Goal: Check status: Check status

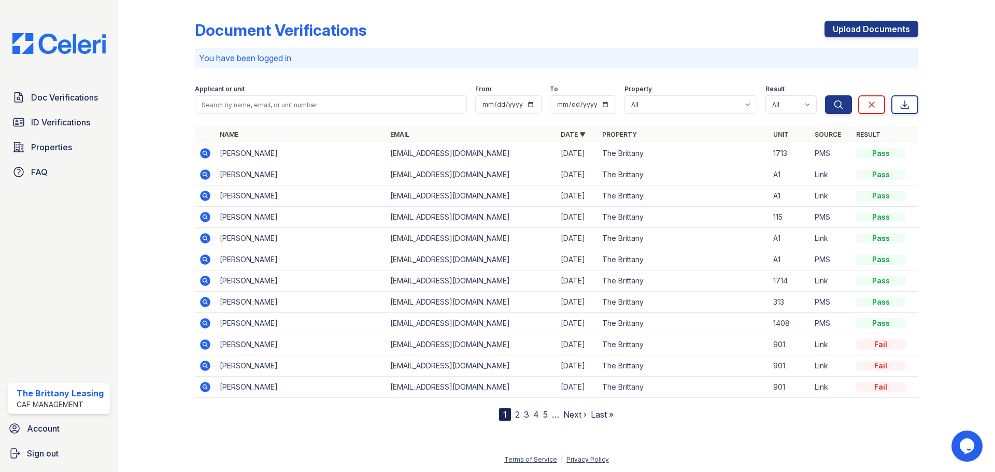
click at [203, 218] on icon at bounding box center [205, 217] width 10 height 10
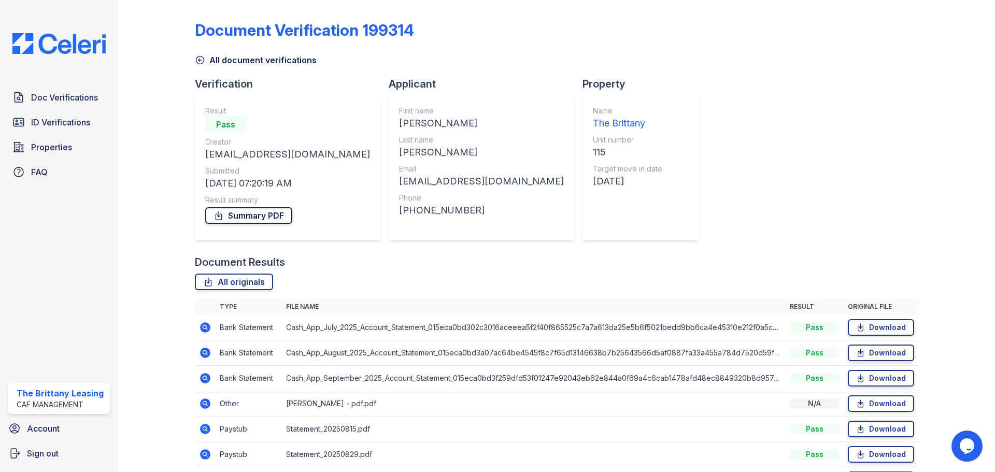
click at [239, 216] on link "Summary PDF" at bounding box center [248, 215] width 87 height 17
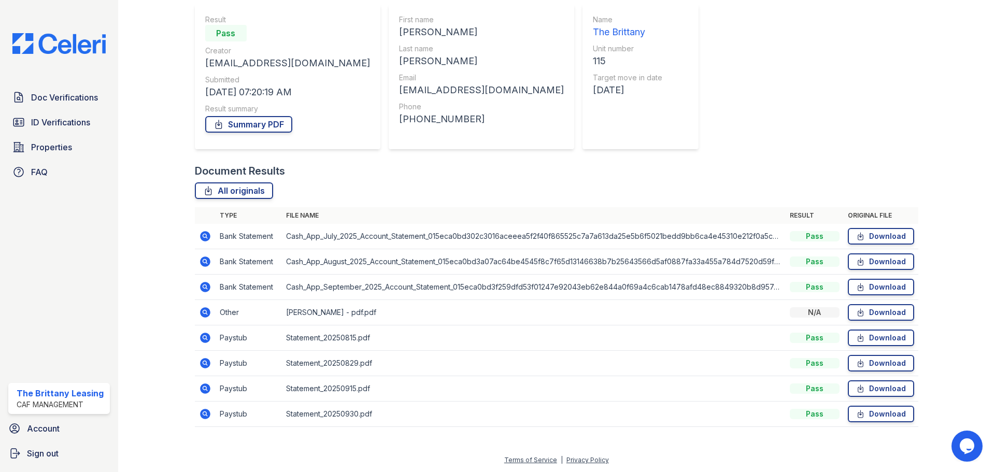
scroll to position [92, 0]
click at [204, 311] on icon at bounding box center [204, 311] width 3 height 3
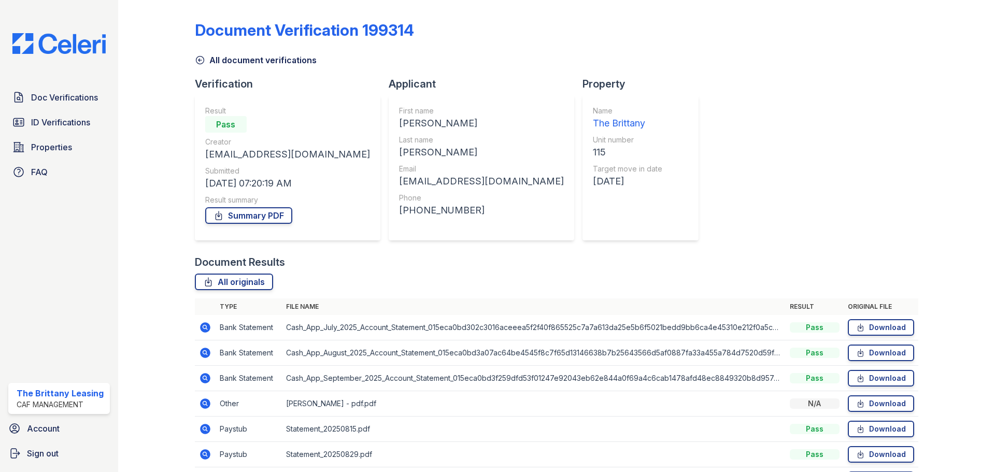
click at [206, 430] on icon at bounding box center [205, 429] width 12 height 12
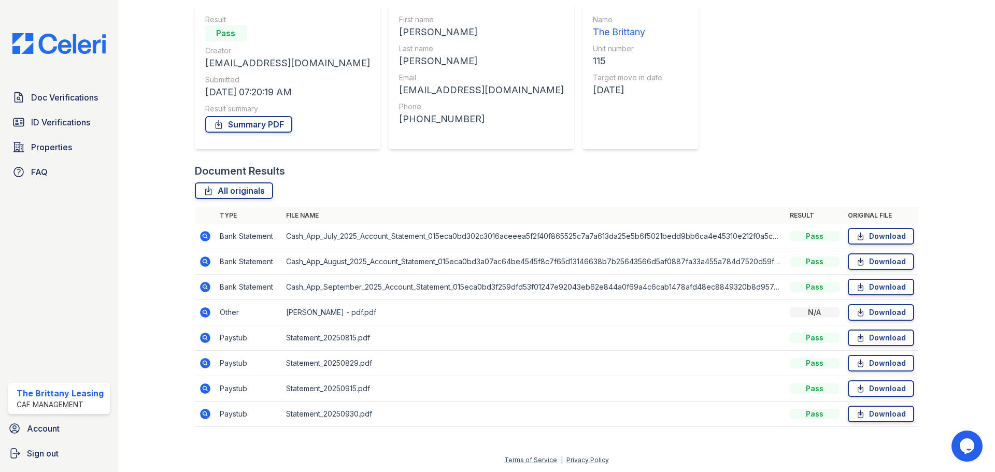
scroll to position [92, 0]
click at [208, 361] on icon at bounding box center [205, 362] width 10 height 10
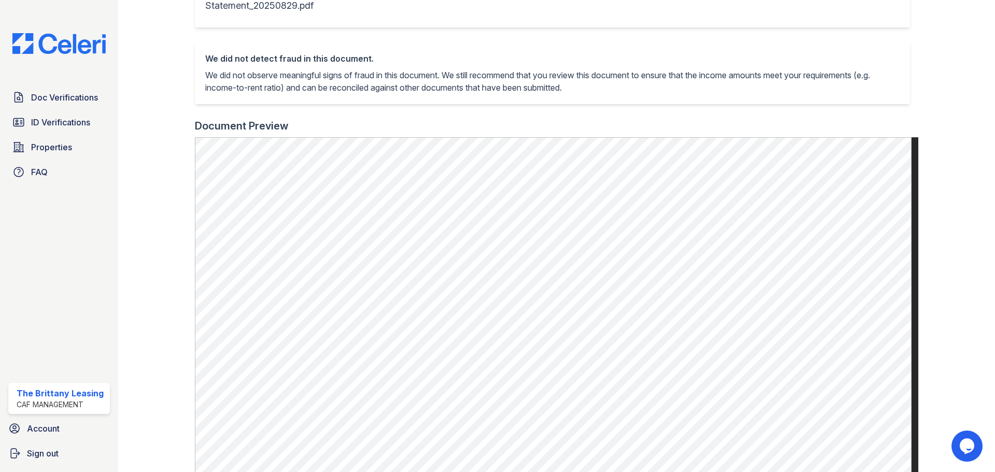
scroll to position [116, 0]
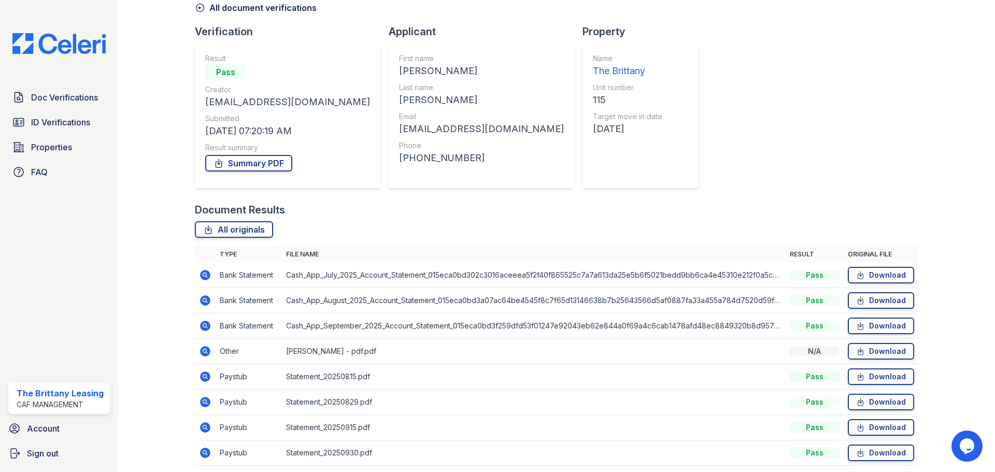
scroll to position [92, 0]
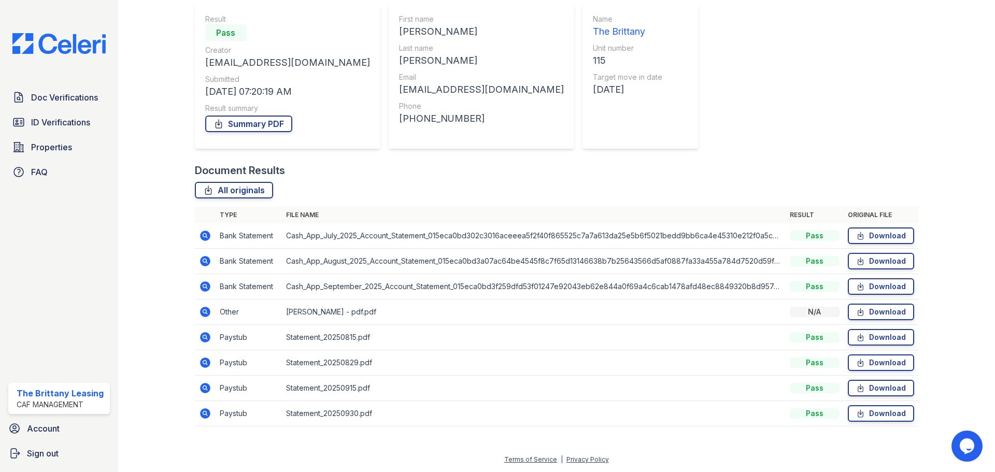
click at [205, 389] on icon at bounding box center [205, 388] width 12 height 12
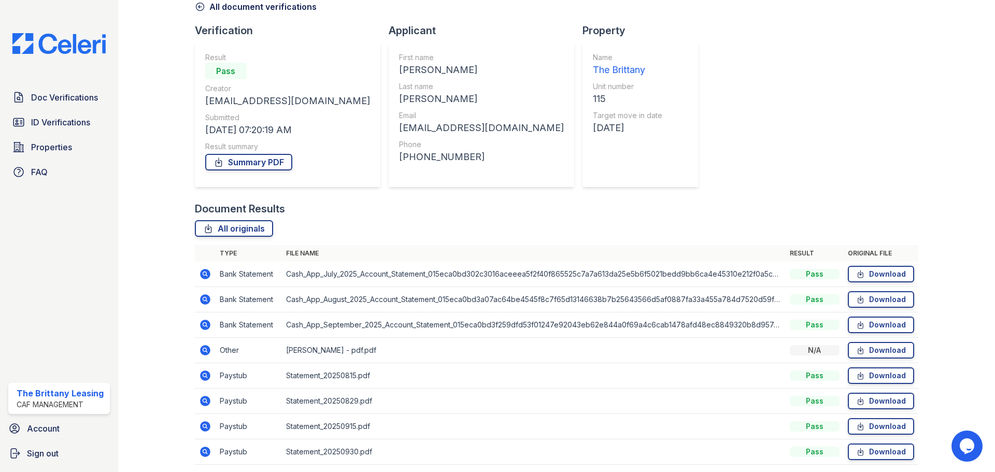
scroll to position [92, 0]
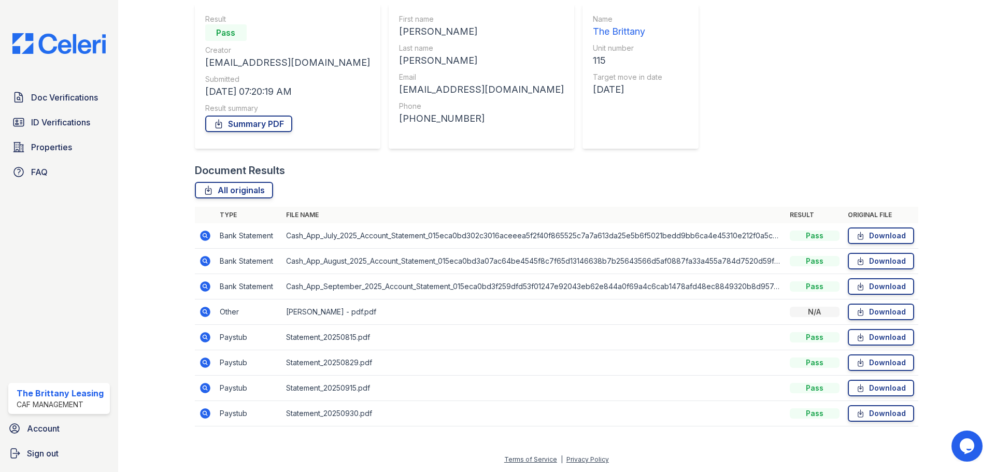
click at [203, 414] on icon at bounding box center [205, 413] width 12 height 12
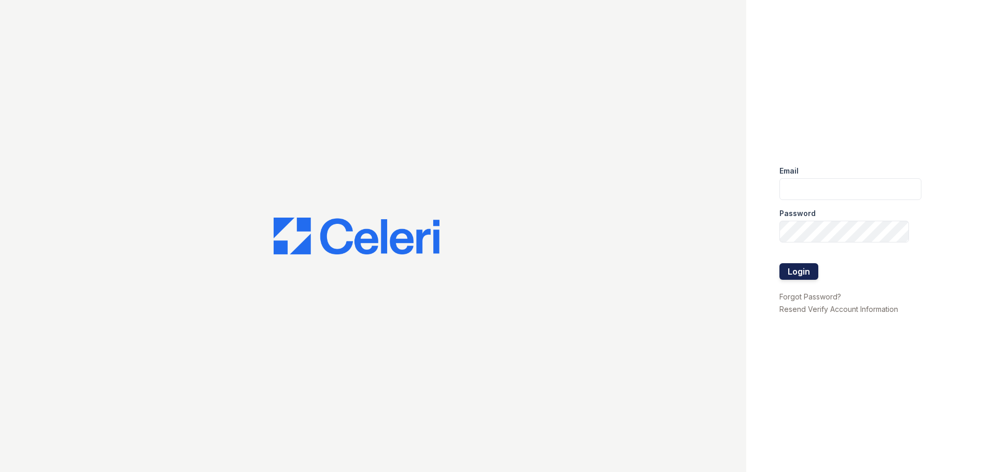
type input "[DOMAIN_NAME][EMAIL_ADDRESS][DOMAIN_NAME]"
click at [805, 275] on button "Login" at bounding box center [798, 271] width 39 height 17
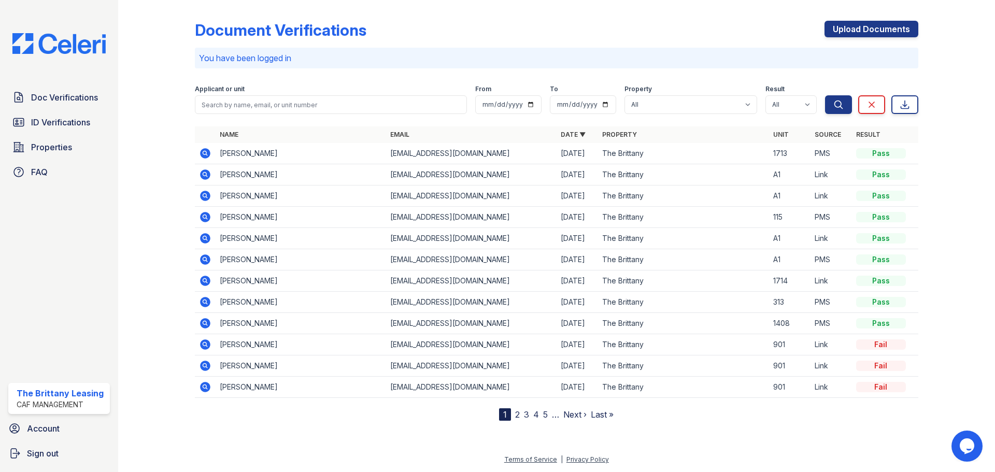
click at [204, 153] on icon at bounding box center [204, 152] width 3 height 3
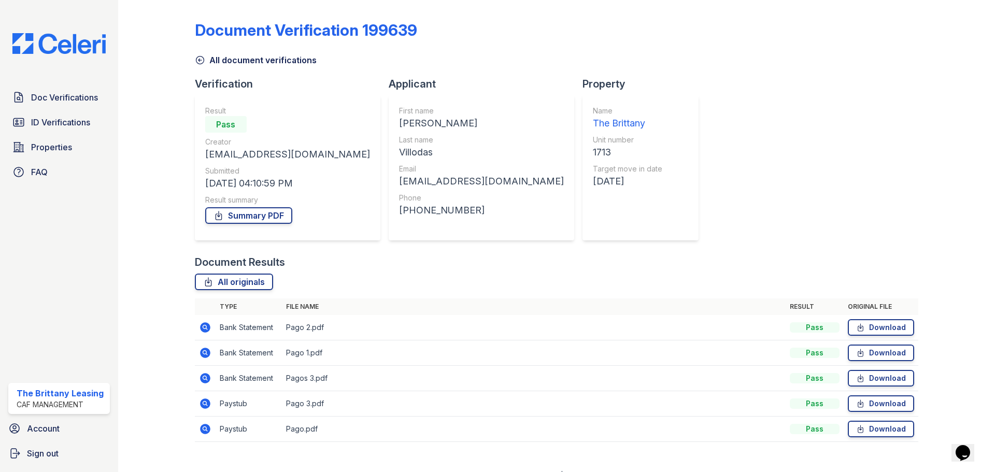
scroll to position [16, 0]
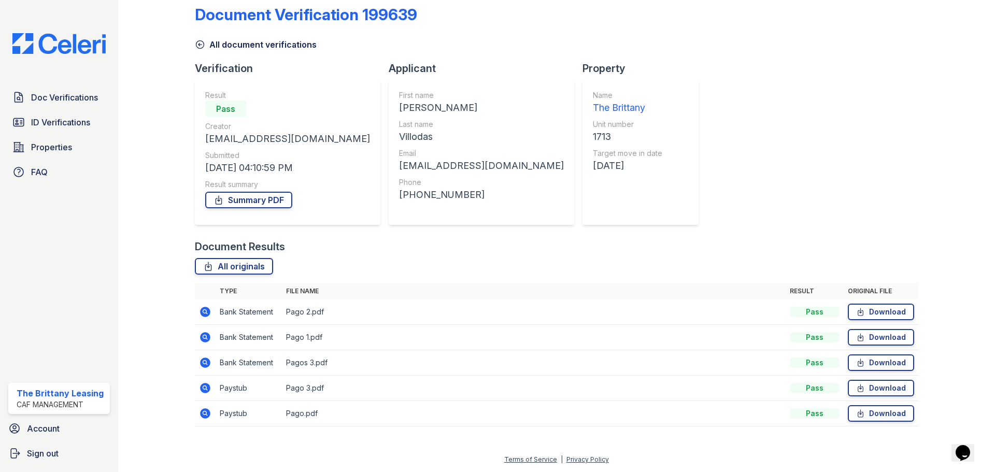
click at [204, 412] on icon at bounding box center [204, 412] width 3 height 3
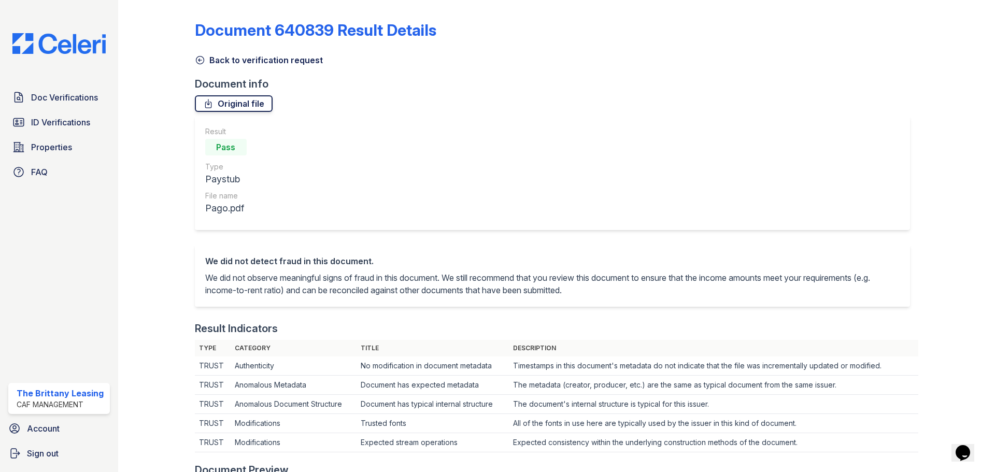
click at [248, 108] on link "Original file" at bounding box center [234, 103] width 78 height 17
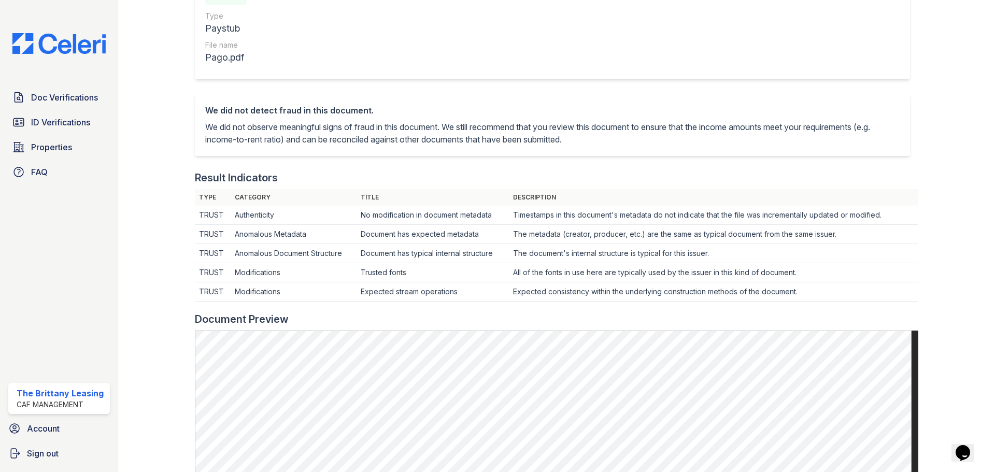
scroll to position [259, 0]
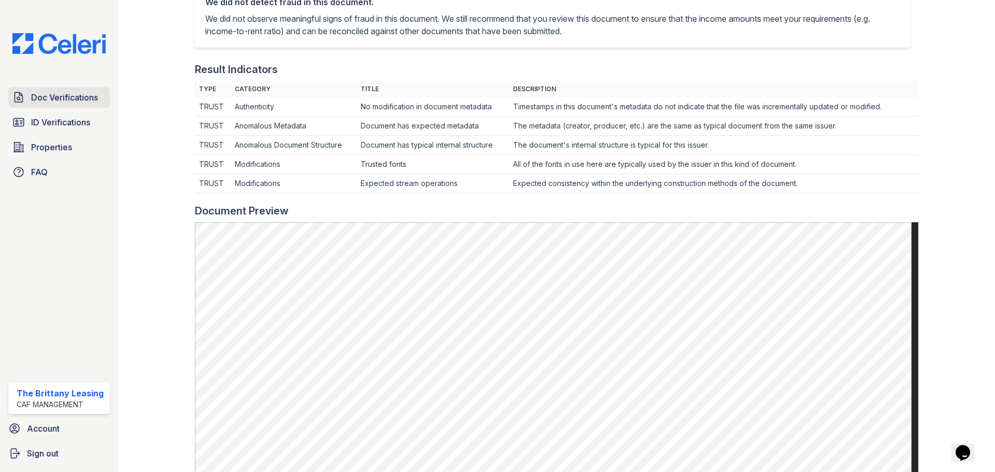
click at [67, 96] on span "Doc Verifications" at bounding box center [64, 97] width 67 height 12
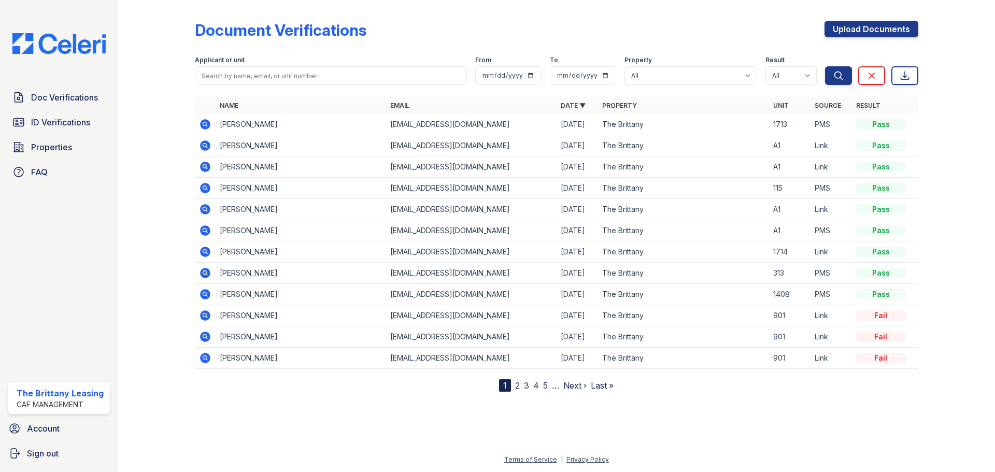
click at [205, 121] on icon at bounding box center [205, 124] width 10 height 10
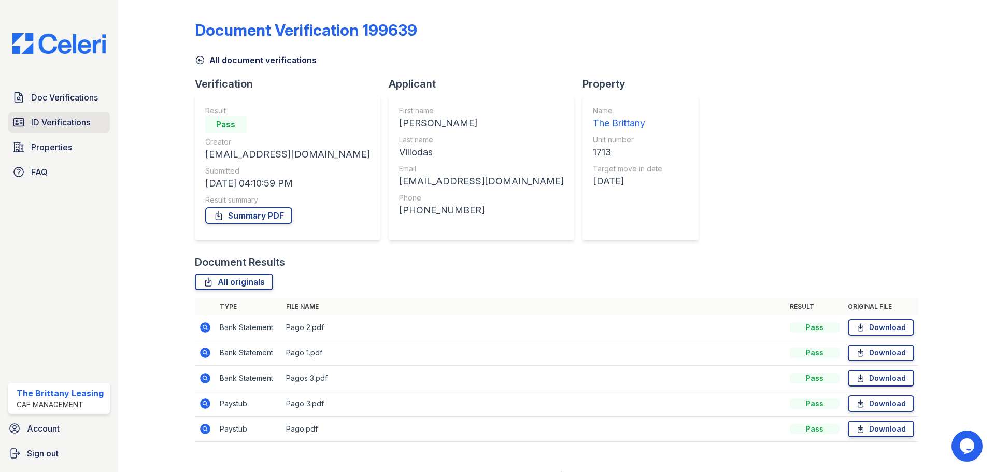
click at [87, 119] on span "ID Verifications" at bounding box center [60, 122] width 59 height 12
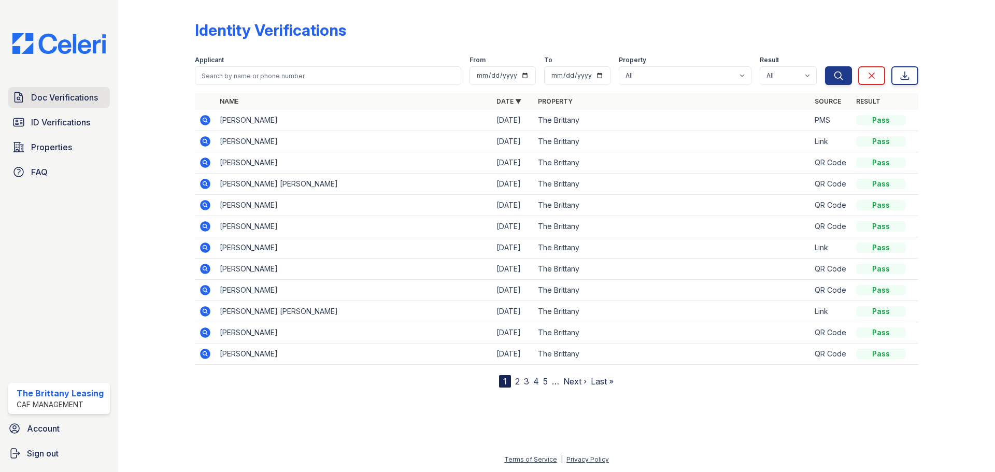
click at [64, 100] on span "Doc Verifications" at bounding box center [64, 97] width 67 height 12
click at [77, 93] on span "Doc Verifications" at bounding box center [64, 97] width 67 height 12
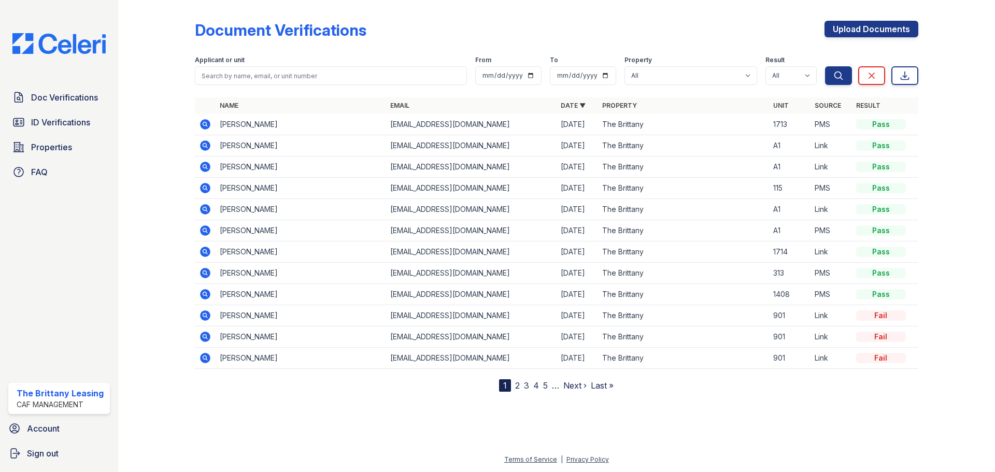
click at [203, 123] on icon at bounding box center [205, 124] width 10 height 10
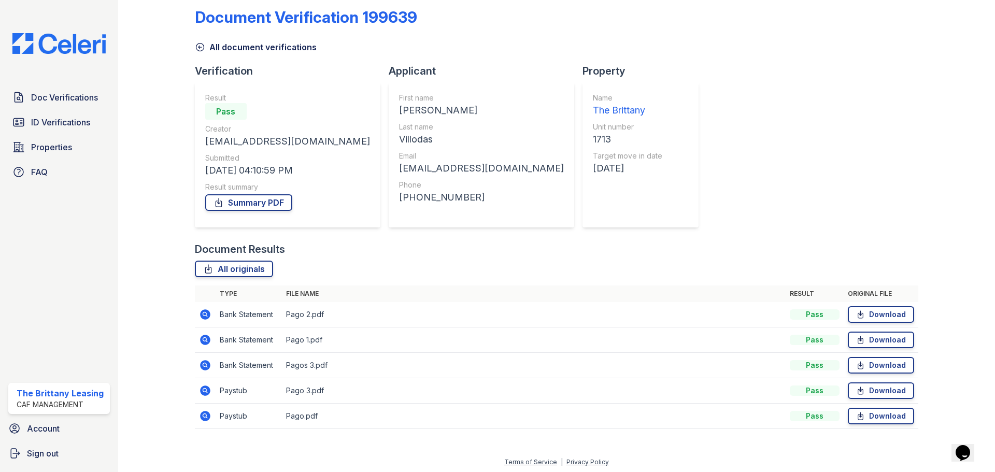
scroll to position [16, 0]
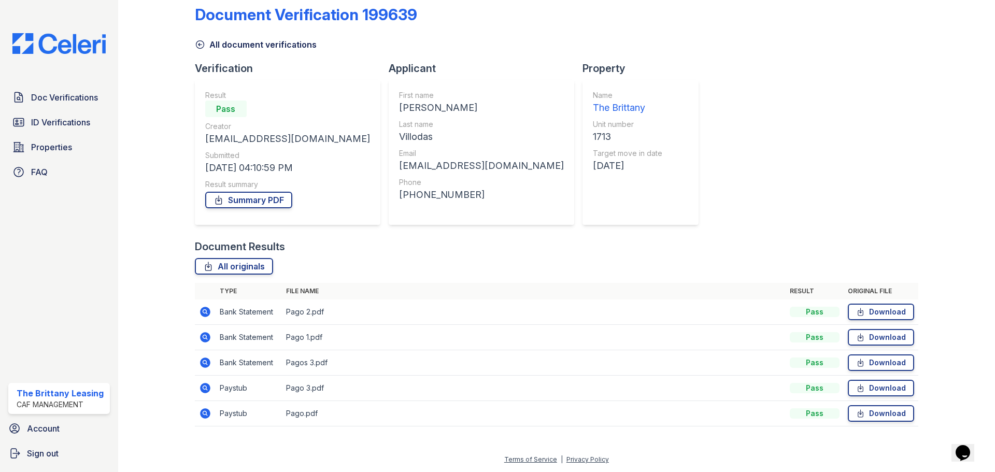
click at [200, 383] on icon at bounding box center [205, 388] width 12 height 12
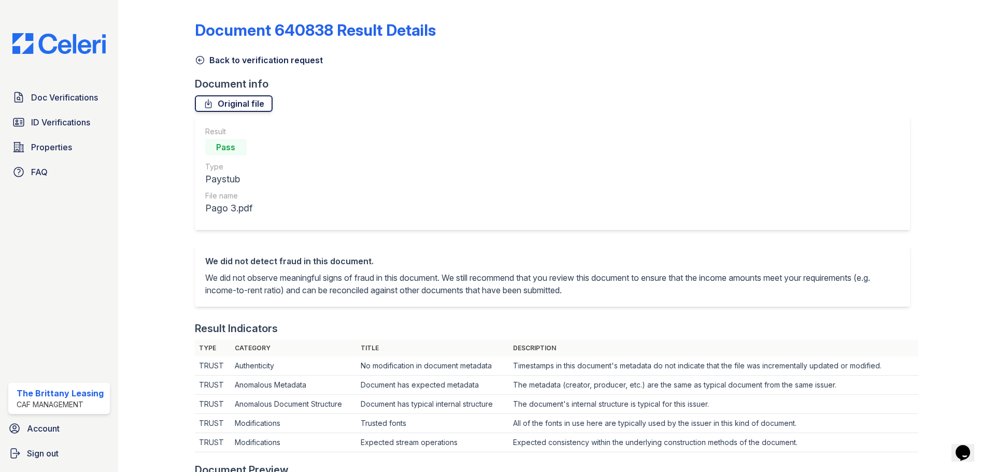
click at [244, 97] on link "Original file" at bounding box center [234, 103] width 78 height 17
